Goal: Book appointment/travel/reservation

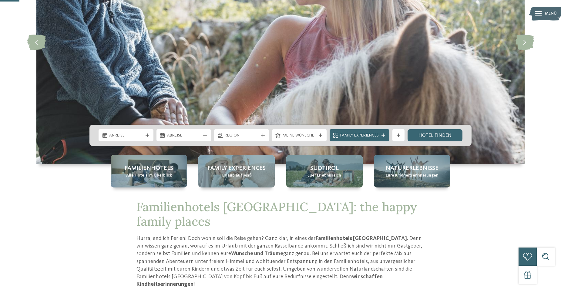
scroll to position [121, 0]
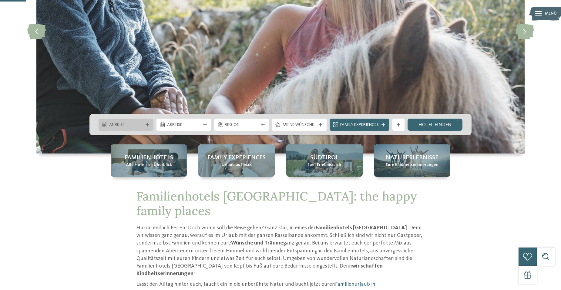
click at [150, 123] on div "Anreise" at bounding box center [126, 125] width 55 height 12
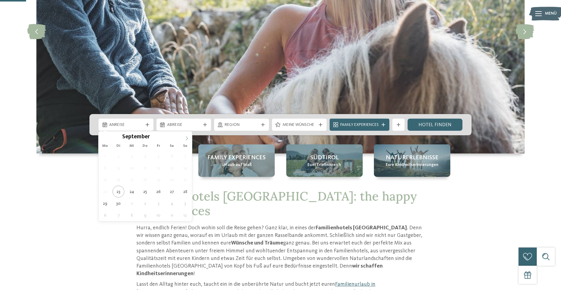
click at [185, 136] on icon at bounding box center [187, 138] width 4 height 4
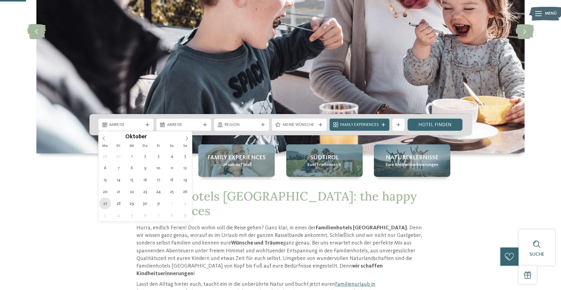
type div "[DATE]"
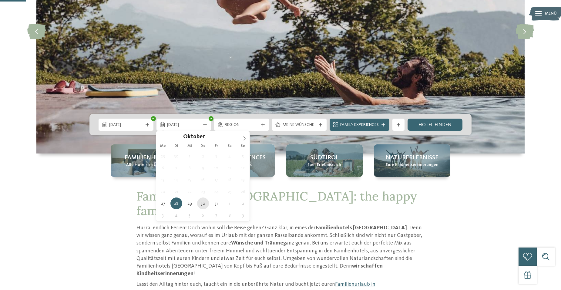
type div "[DATE]"
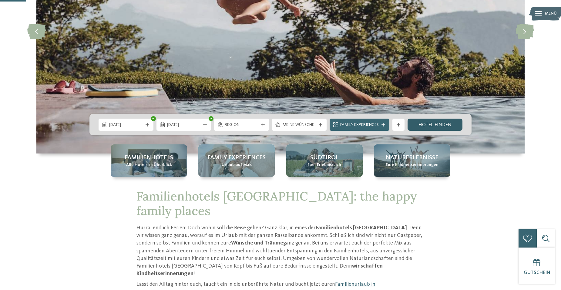
click at [424, 122] on link "Hotel finden" at bounding box center [435, 125] width 55 height 12
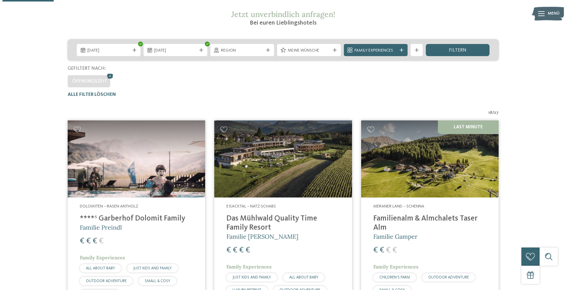
scroll to position [78, 0]
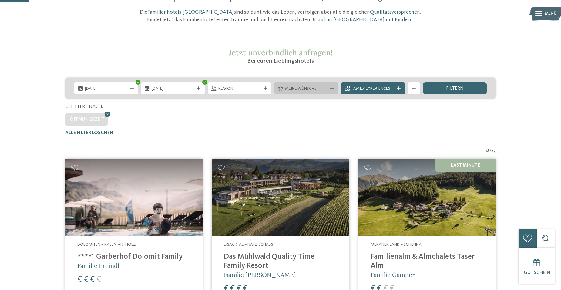
click at [313, 88] on span "Meine Wünsche" at bounding box center [306, 89] width 42 height 6
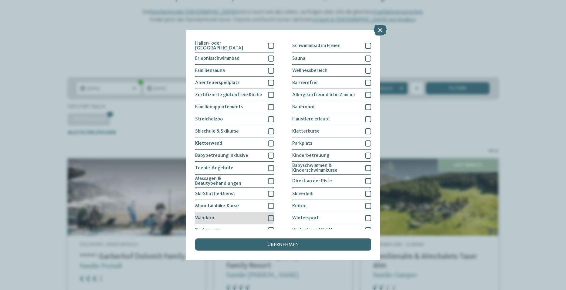
scroll to position [0, 0]
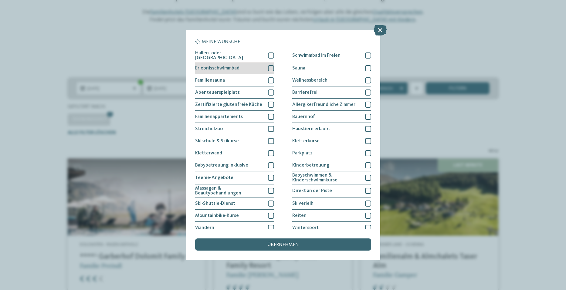
click at [267, 63] on div "Erlebnisschwimmbad" at bounding box center [234, 68] width 79 height 12
click at [270, 54] on div at bounding box center [271, 55] width 6 height 6
click at [321, 245] on div "übernehmen" at bounding box center [283, 244] width 176 height 12
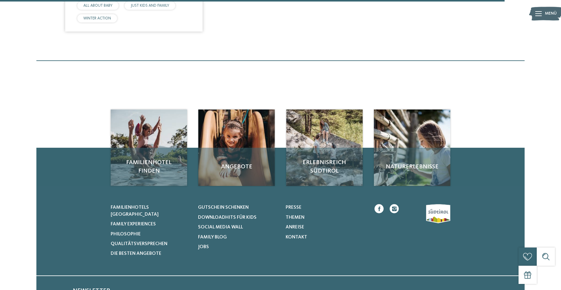
scroll to position [805, 0]
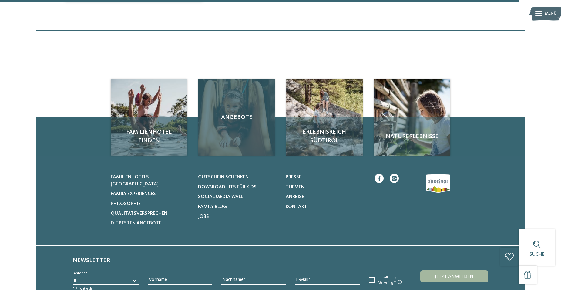
click at [253, 124] on div "Angebote" at bounding box center [236, 117] width 76 height 76
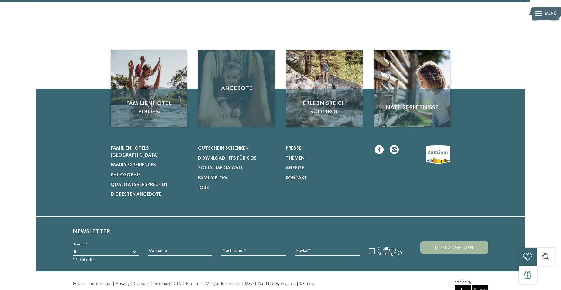
scroll to position [779, 0]
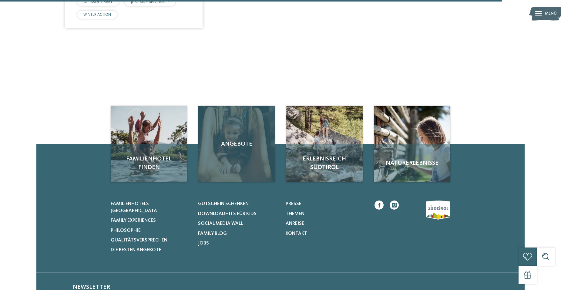
click at [227, 145] on div "Angebote" at bounding box center [236, 144] width 76 height 76
click at [231, 134] on div "Angebote" at bounding box center [236, 144] width 76 height 76
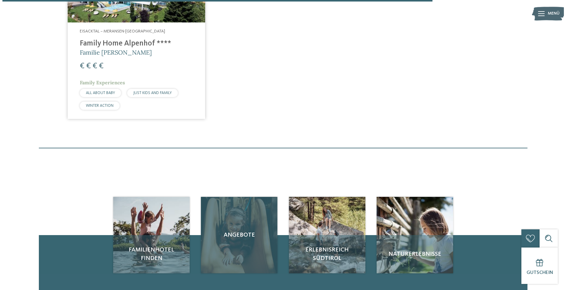
scroll to position [597, 0]
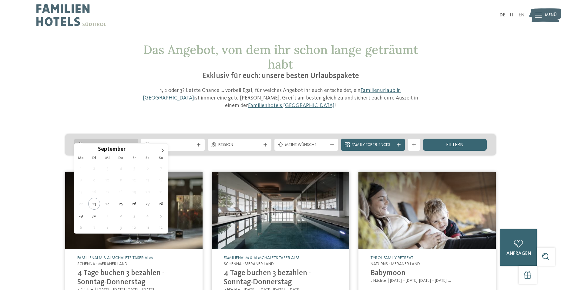
click at [121, 139] on div "Anreise" at bounding box center [106, 145] width 64 height 12
click at [164, 149] on icon at bounding box center [162, 150] width 4 height 4
type div "[DATE]"
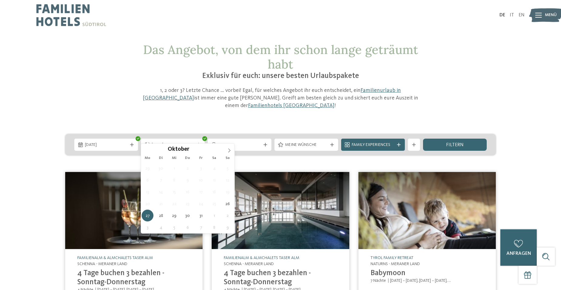
type div "[DATE]"
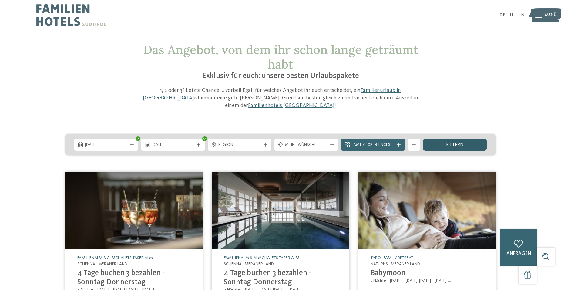
click at [446, 139] on div "filtern" at bounding box center [455, 145] width 64 height 12
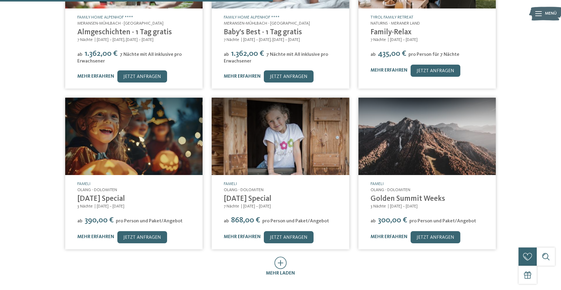
scroll to position [284, 0]
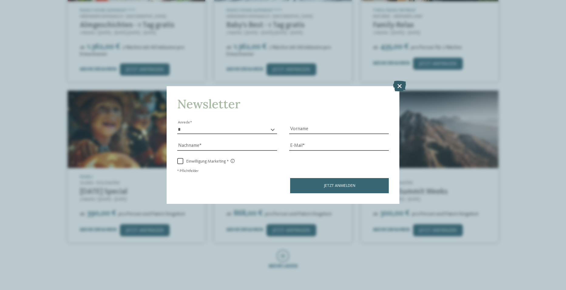
click at [404, 85] on icon at bounding box center [399, 85] width 13 height 11
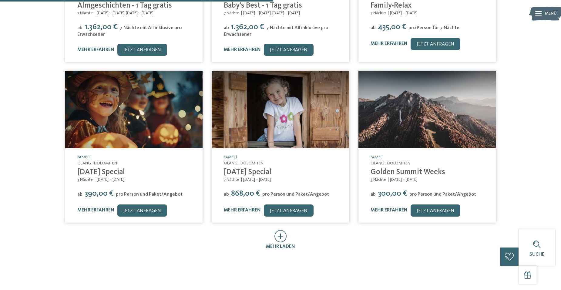
scroll to position [315, 0]
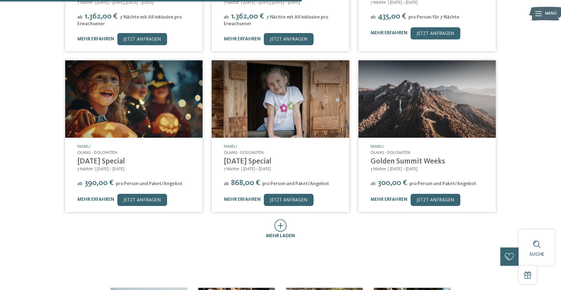
click at [285, 221] on icon at bounding box center [280, 225] width 12 height 12
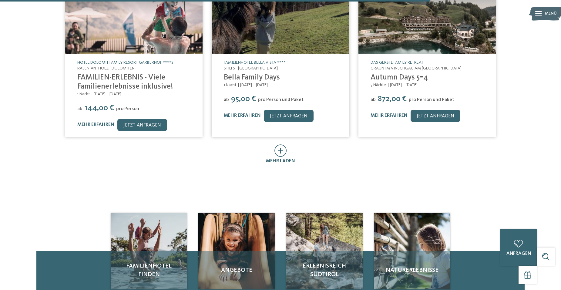
scroll to position [739, 0]
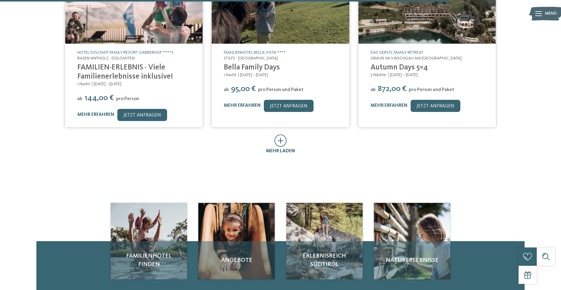
click at [276, 134] on icon at bounding box center [280, 140] width 12 height 12
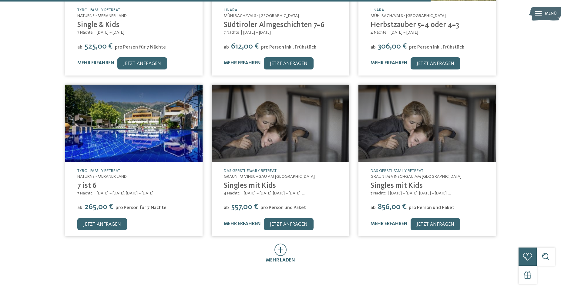
scroll to position [982, 0]
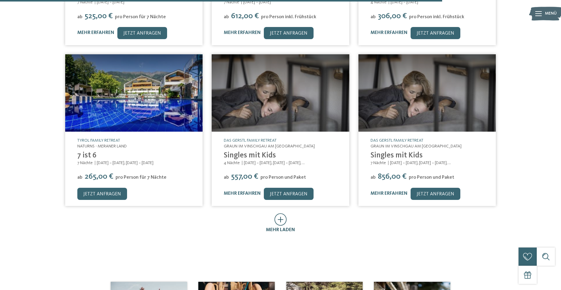
click at [284, 213] on icon at bounding box center [280, 219] width 12 height 12
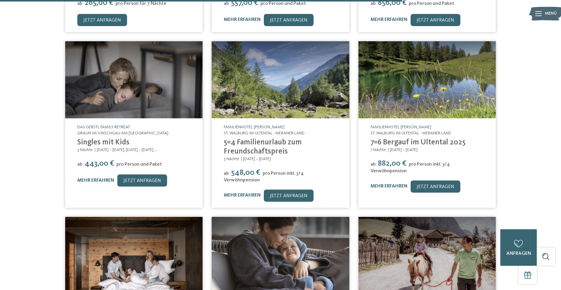
scroll to position [1194, 0]
